Goal: Find specific page/section

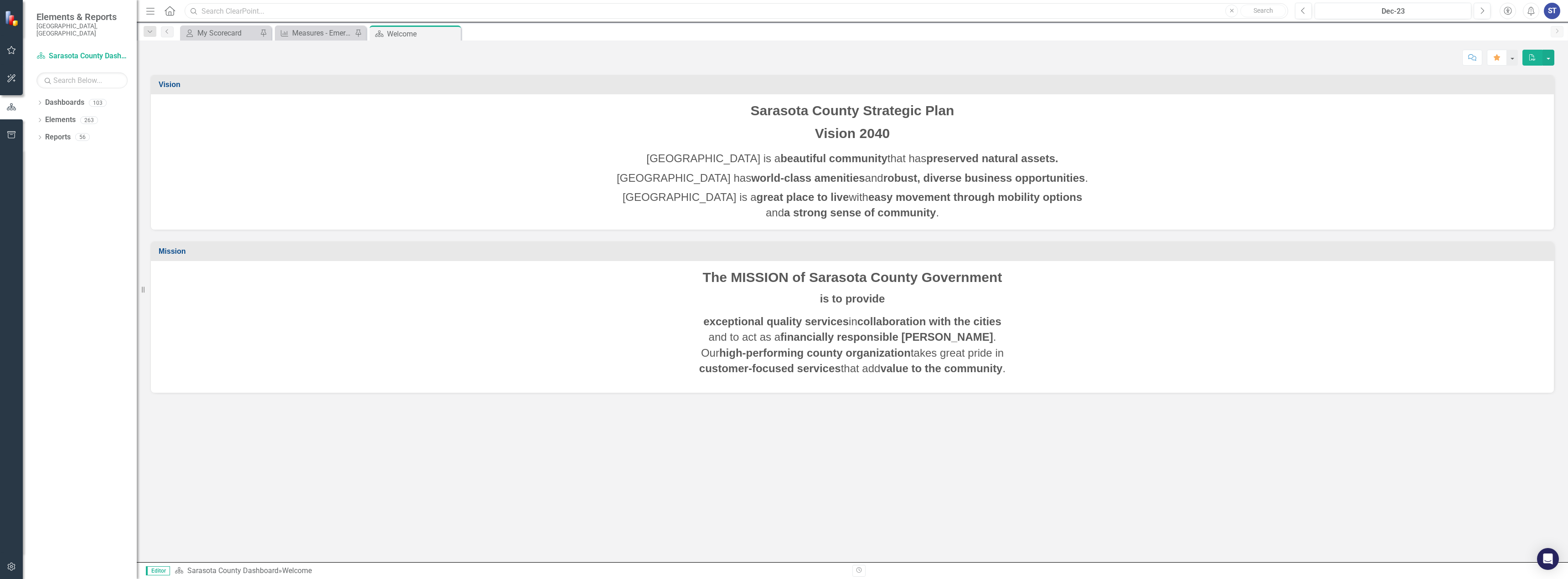
click at [281, 12] on input "text" at bounding box center [736, 11] width 1104 height 16
click at [206, 10] on input "text" at bounding box center [736, 11] width 1104 height 16
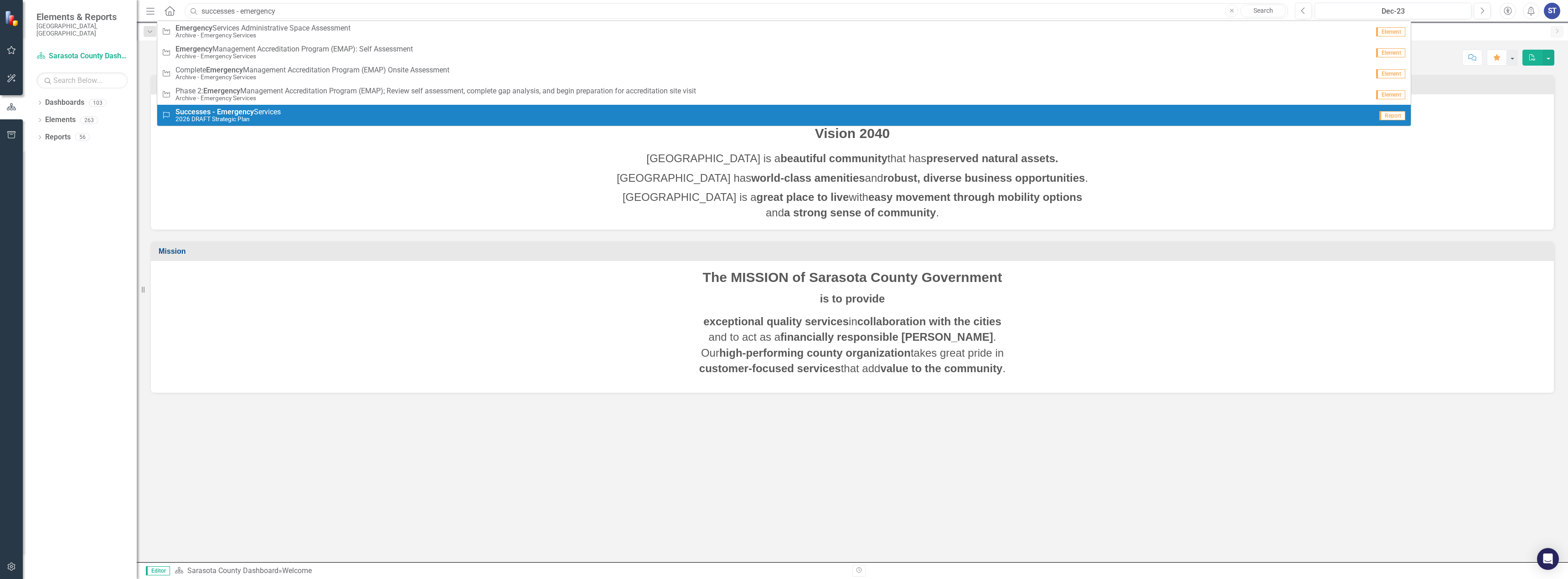
type input "successes - emergency"
click at [253, 117] on small "2026 DRAFT Strategic Plan" at bounding box center [228, 119] width 105 height 7
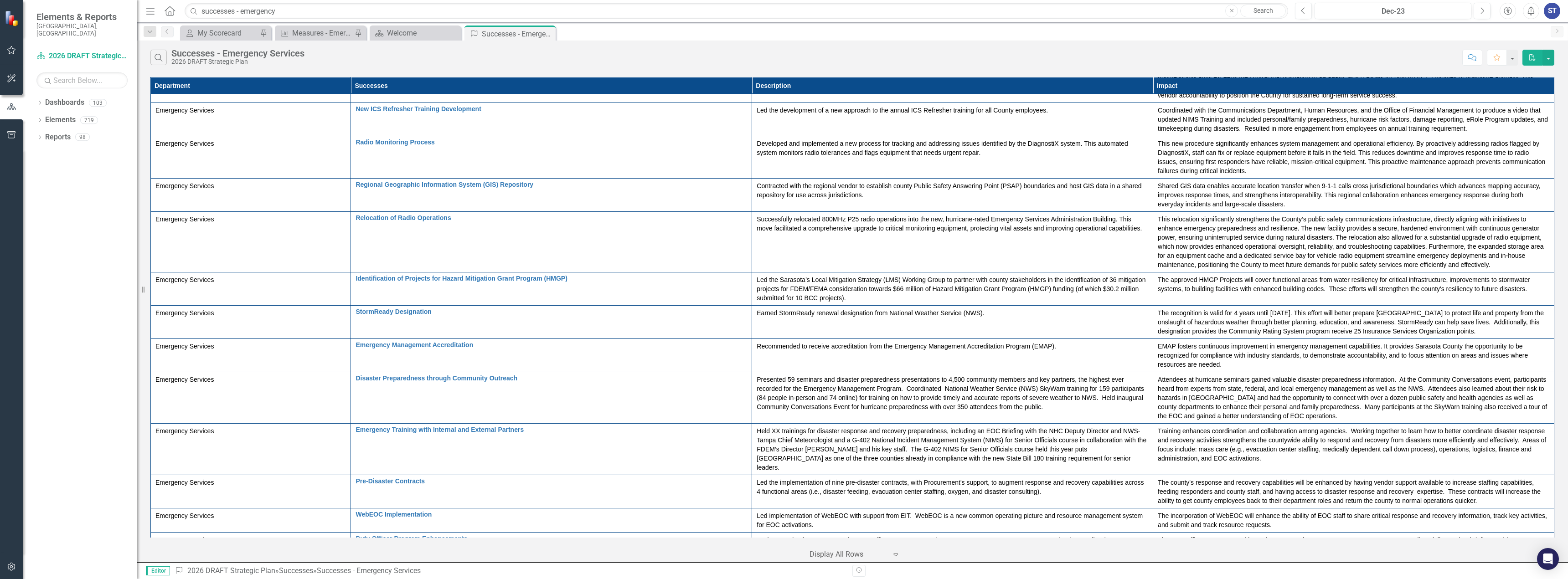
scroll to position [273, 0]
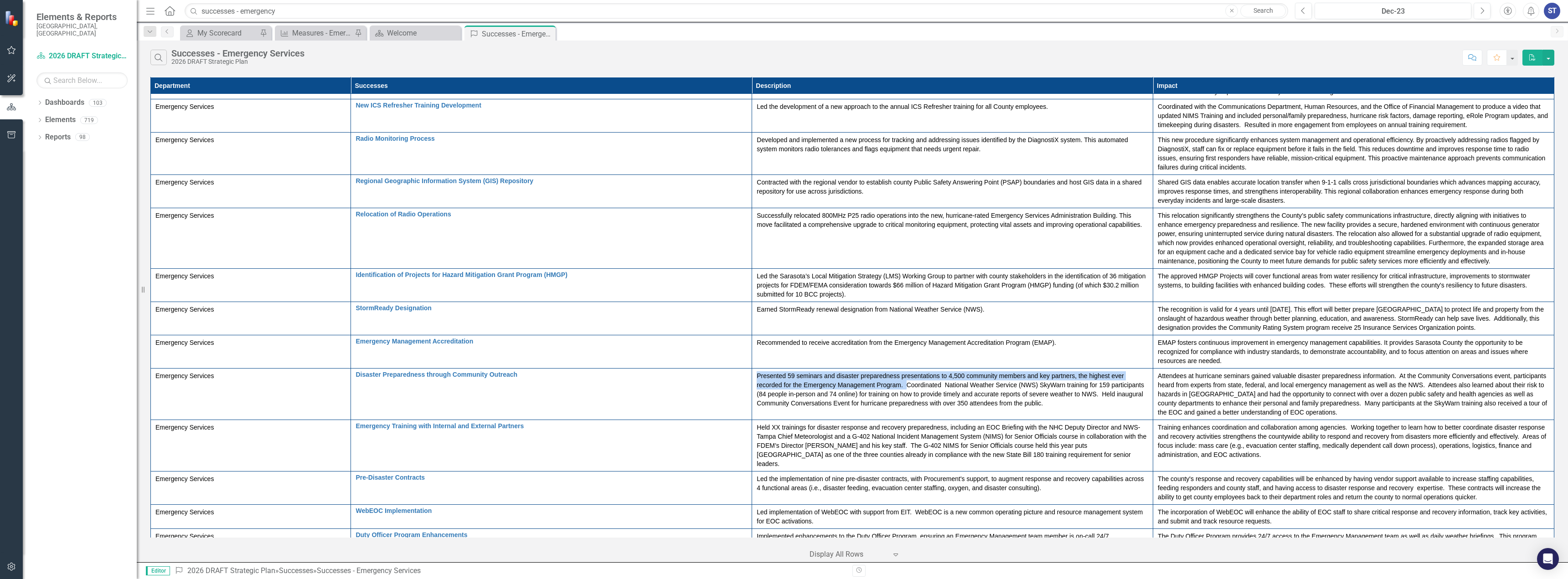
drag, startPoint x: 754, startPoint y: 375, endPoint x: 905, endPoint y: 385, distance: 151.3
click at [905, 385] on p "Presented 59 seminars and disaster preparedness presentations to 4,500 communit…" at bounding box center [952, 389] width 391 height 36
copy p "Presented 59 seminars and disaster preparedness presentations to 4,500 communit…"
click at [823, 405] on p "Presented 59 seminars and disaster preparedness presentations to 4,500 communit…" at bounding box center [952, 389] width 391 height 36
